Goal: Task Accomplishment & Management: Complete application form

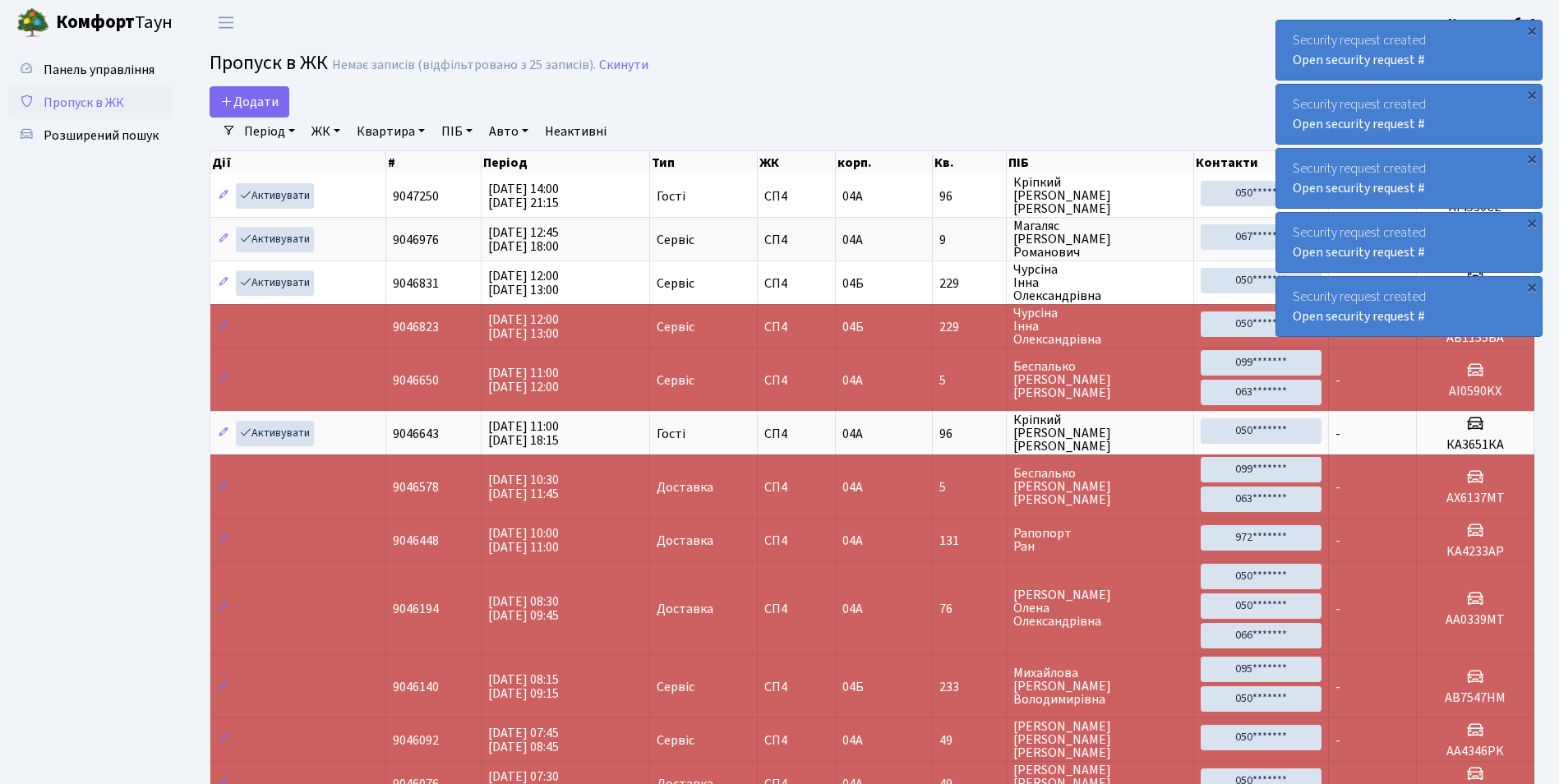
select select "25"
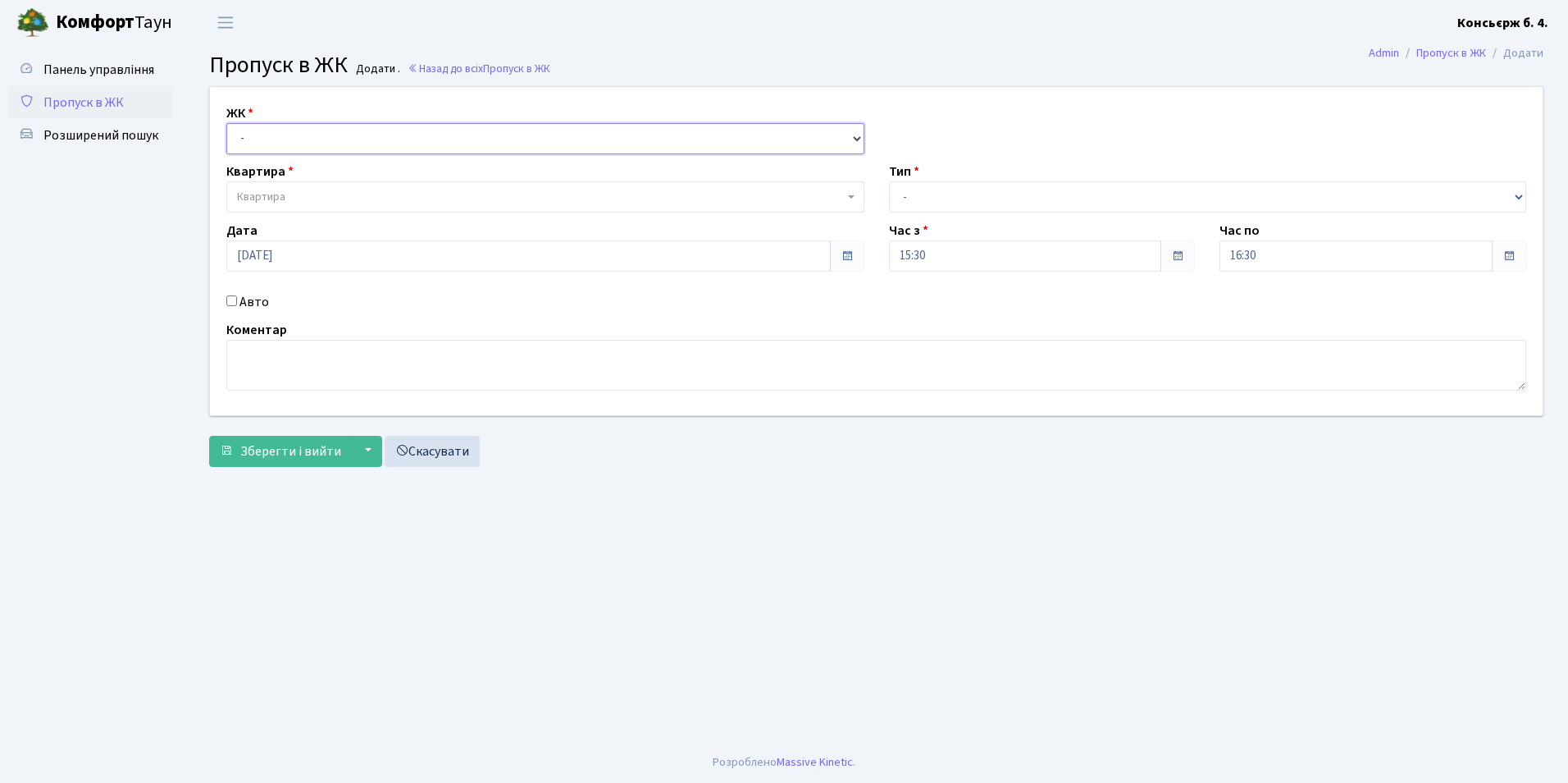
click at [286, 140] on select "- СП4, Столичне шосе, 5" at bounding box center [545, 139] width 638 height 31
select select "325"
click at [226, 123] on select "- СП4, Столичне шосе, 5" at bounding box center [545, 139] width 638 height 31
select select
click at [264, 188] on span "Квартира" at bounding box center [545, 197] width 638 height 31
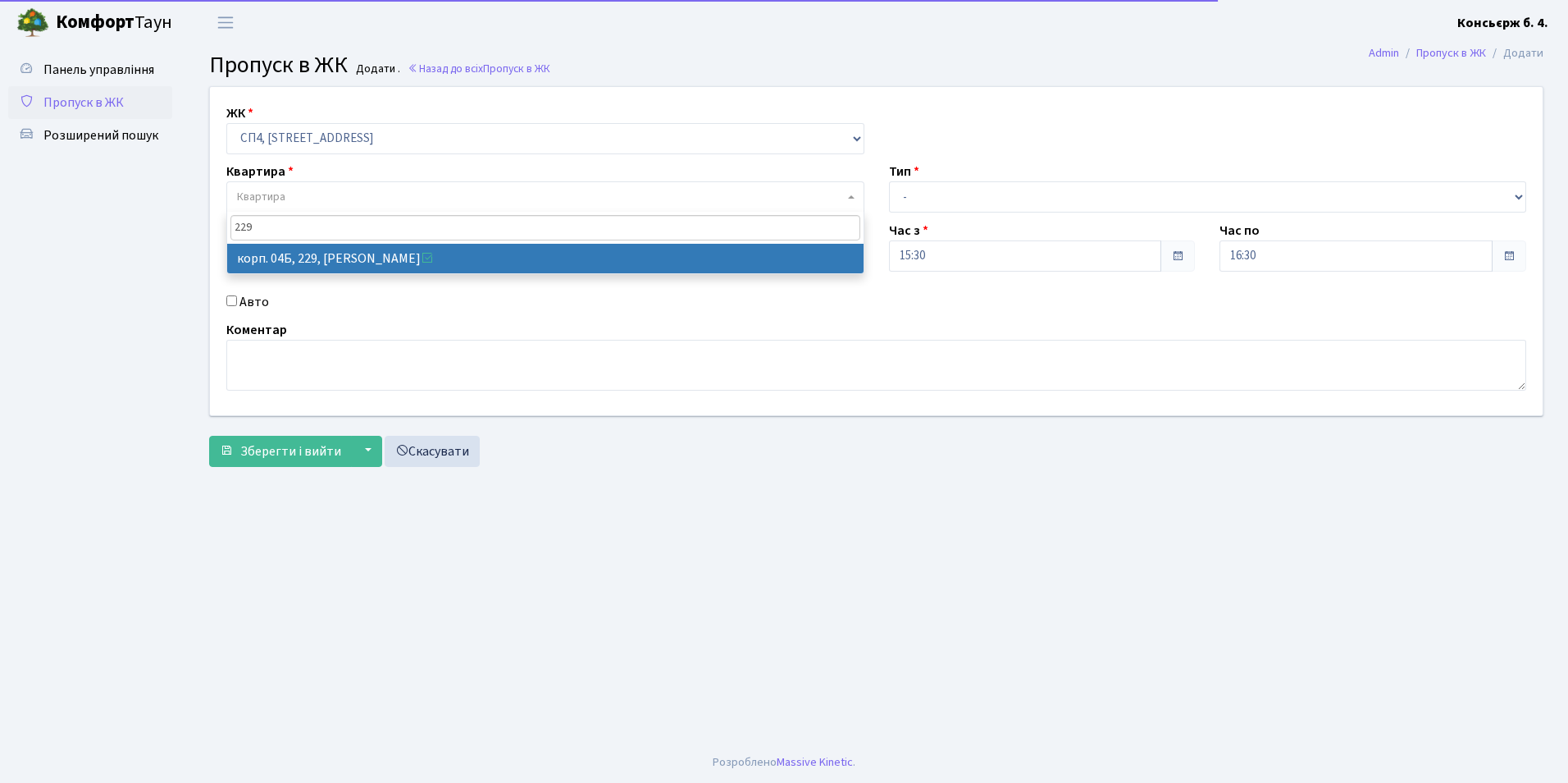
type input "229"
select select "21257"
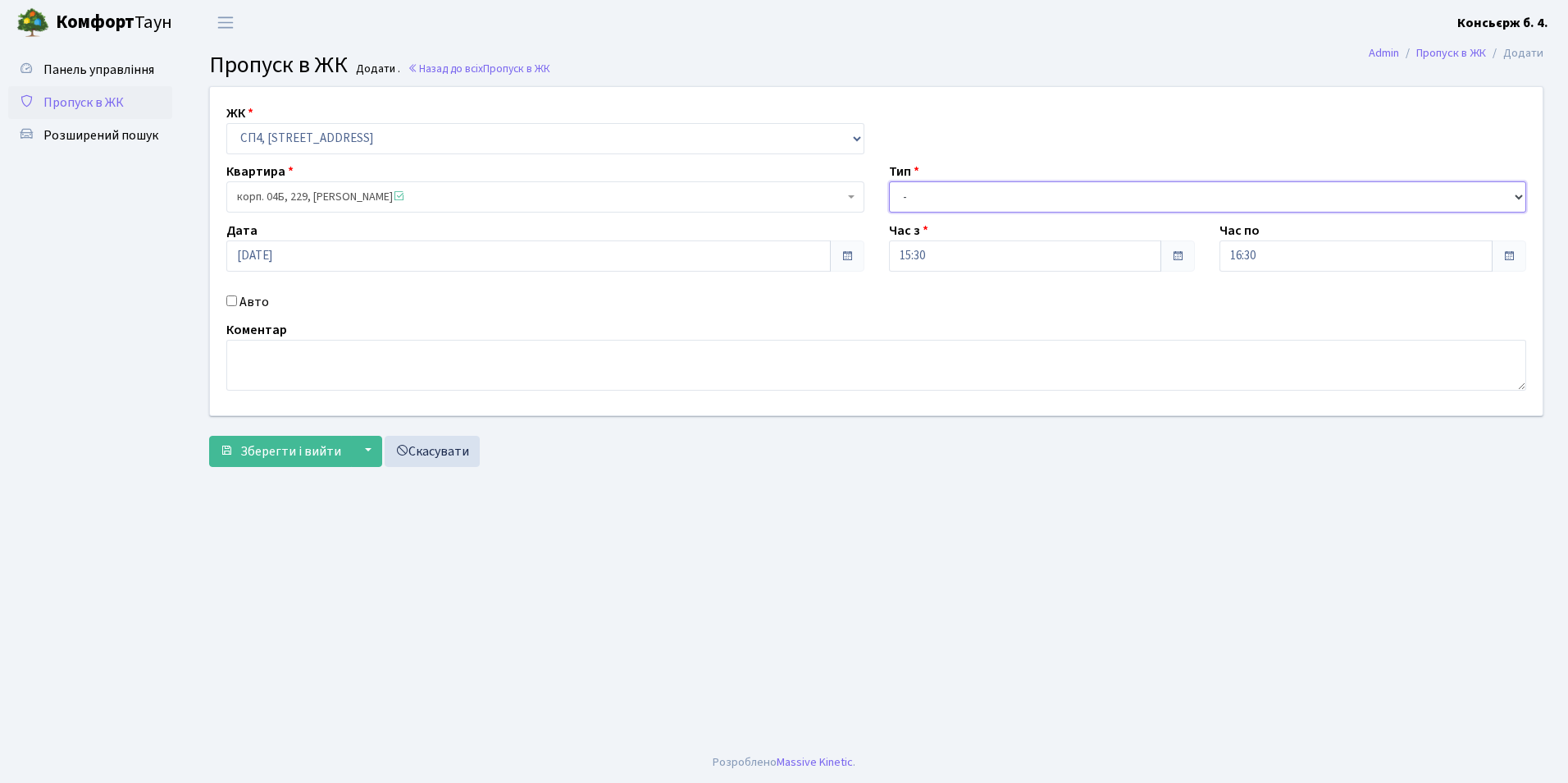
click at [923, 190] on select "- Доставка Таксі Гості Сервіс" at bounding box center [1208, 197] width 638 height 31
select select "18"
click at [889, 182] on select "- Доставка Таксі Гості Сервіс" at bounding box center [1208, 197] width 638 height 31
click at [233, 296] on input "Авто" at bounding box center [231, 300] width 11 height 11
checkbox input "true"
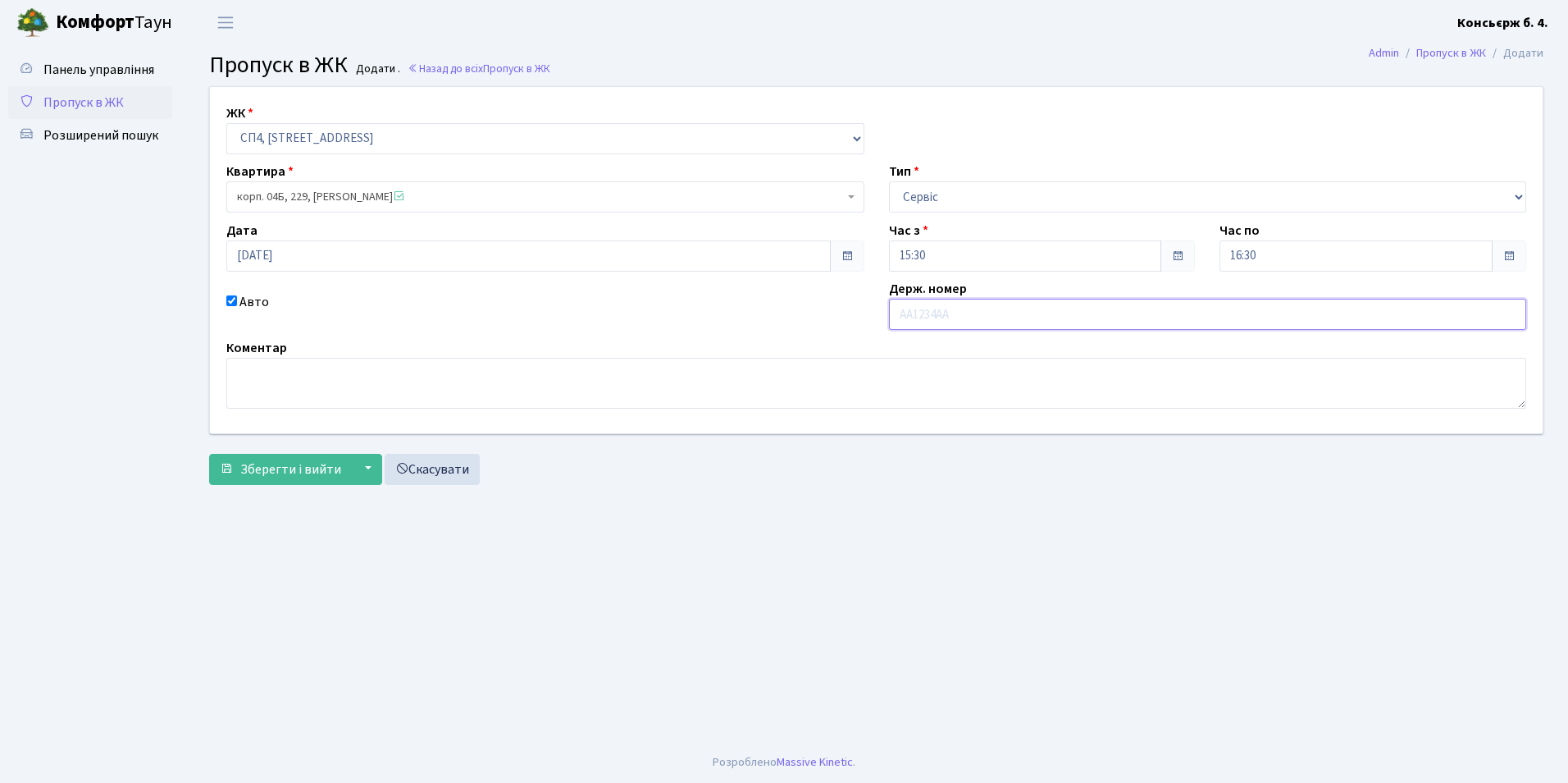
click at [957, 312] on input "text" at bounding box center [1208, 314] width 638 height 31
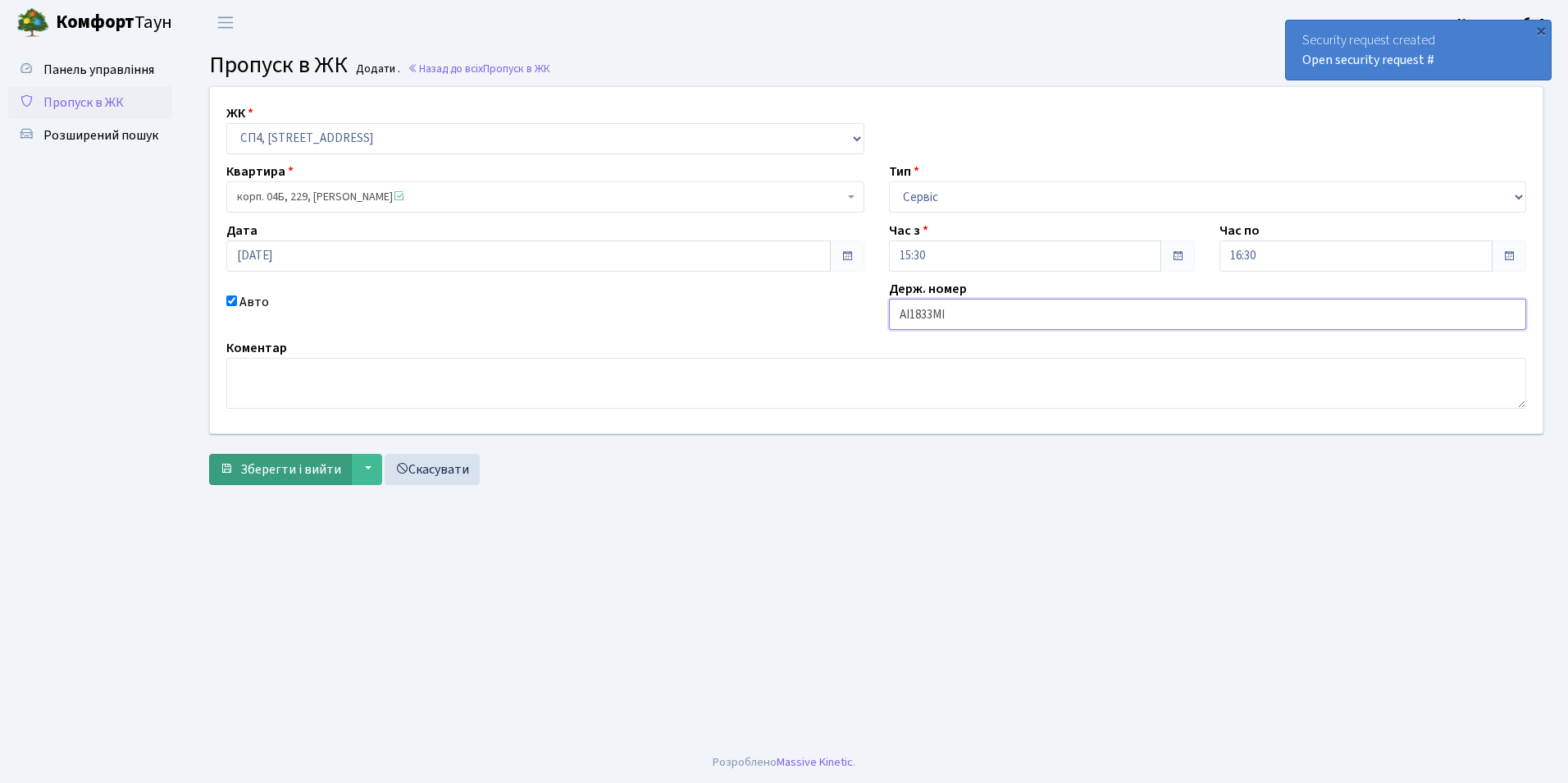
type input "АІ1833МІ"
click at [290, 468] on span "Зберегти і вийти" at bounding box center [290, 469] width 101 height 18
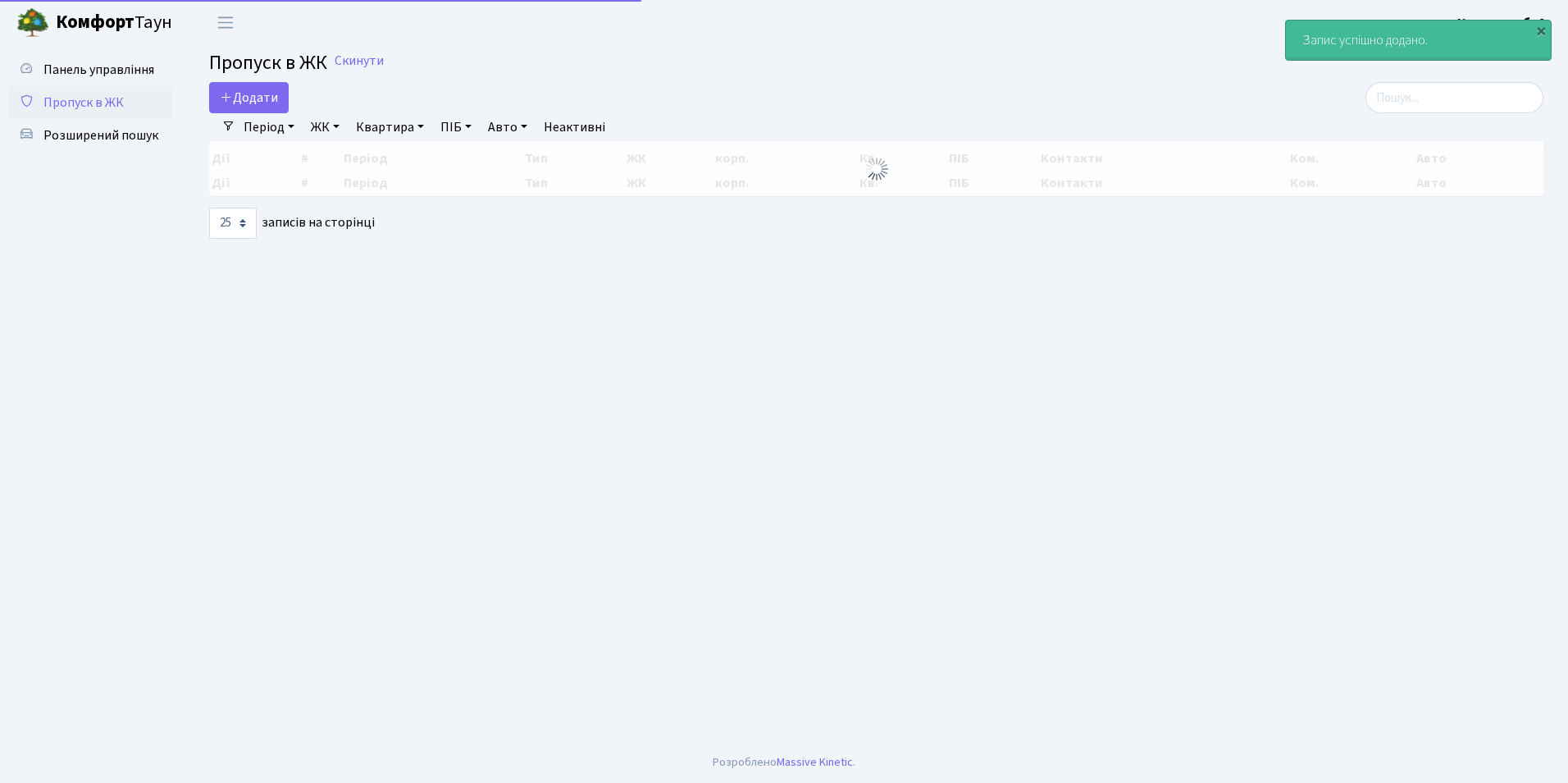
select select "25"
